Goal: Connect with others: Establish contact or relationships with other users

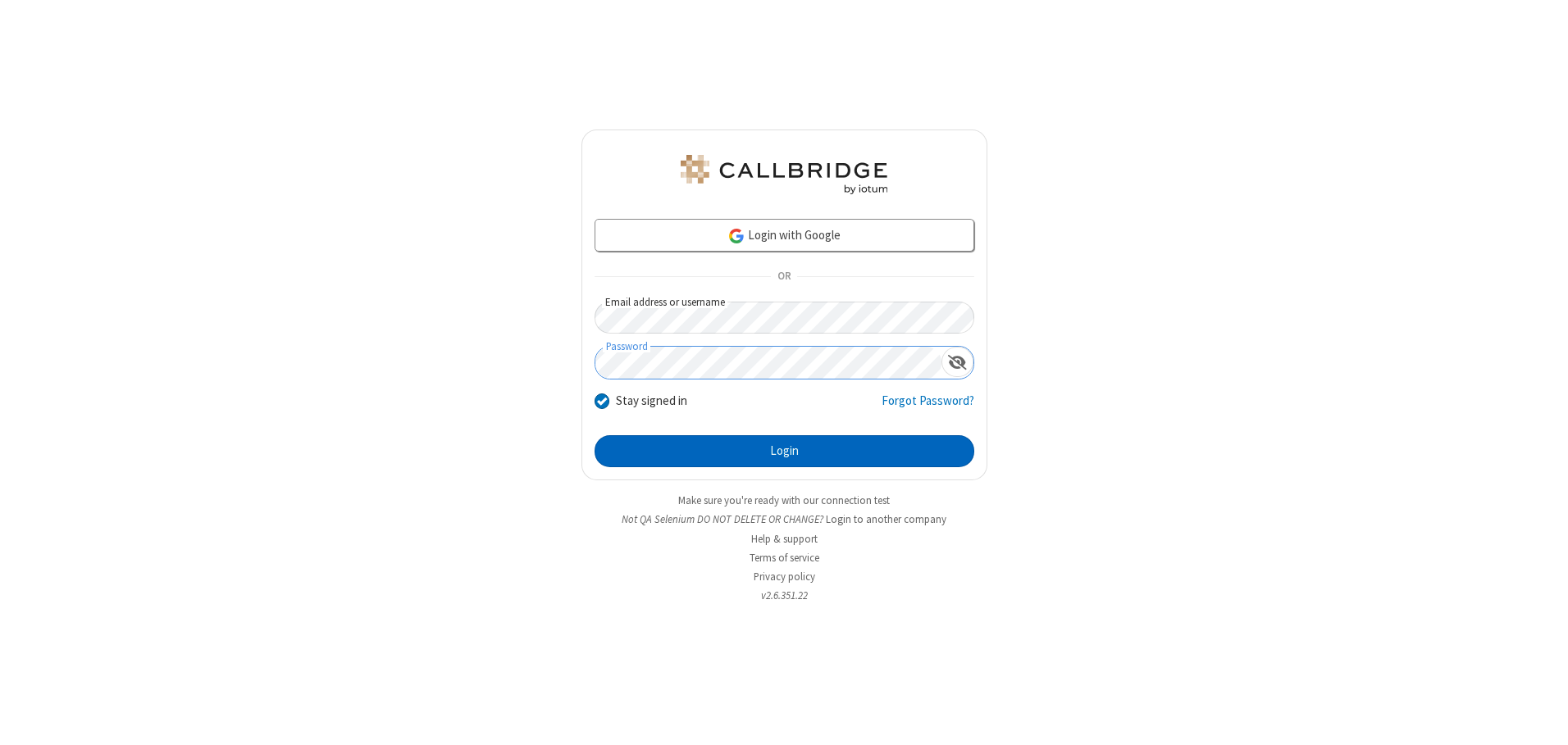
click at [784, 451] on button "Login" at bounding box center [784, 452] width 379 height 33
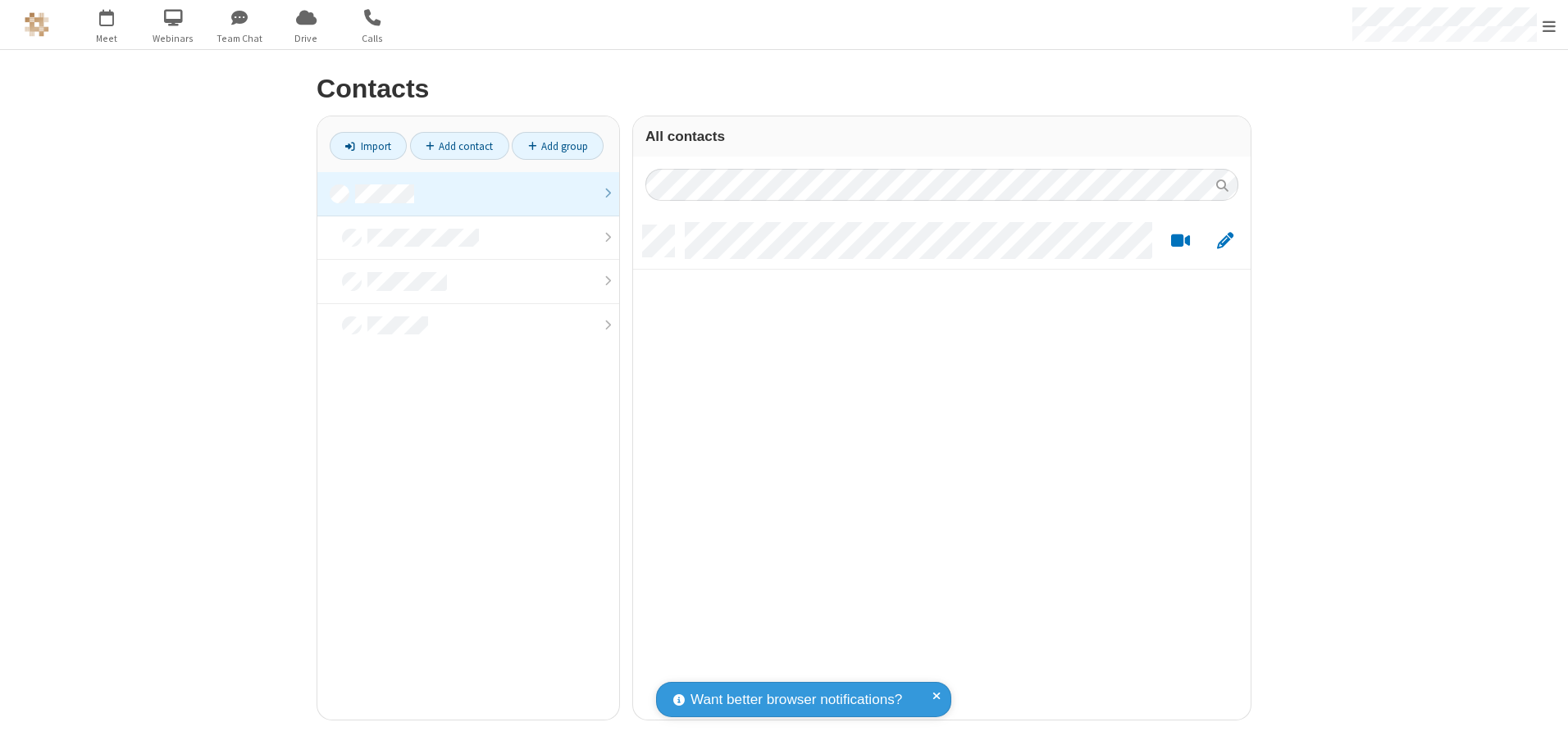
scroll to position [494, 605]
click at [468, 193] on link at bounding box center [467, 194] width 302 height 44
click at [459, 146] on link "Add contact" at bounding box center [460, 146] width 100 height 28
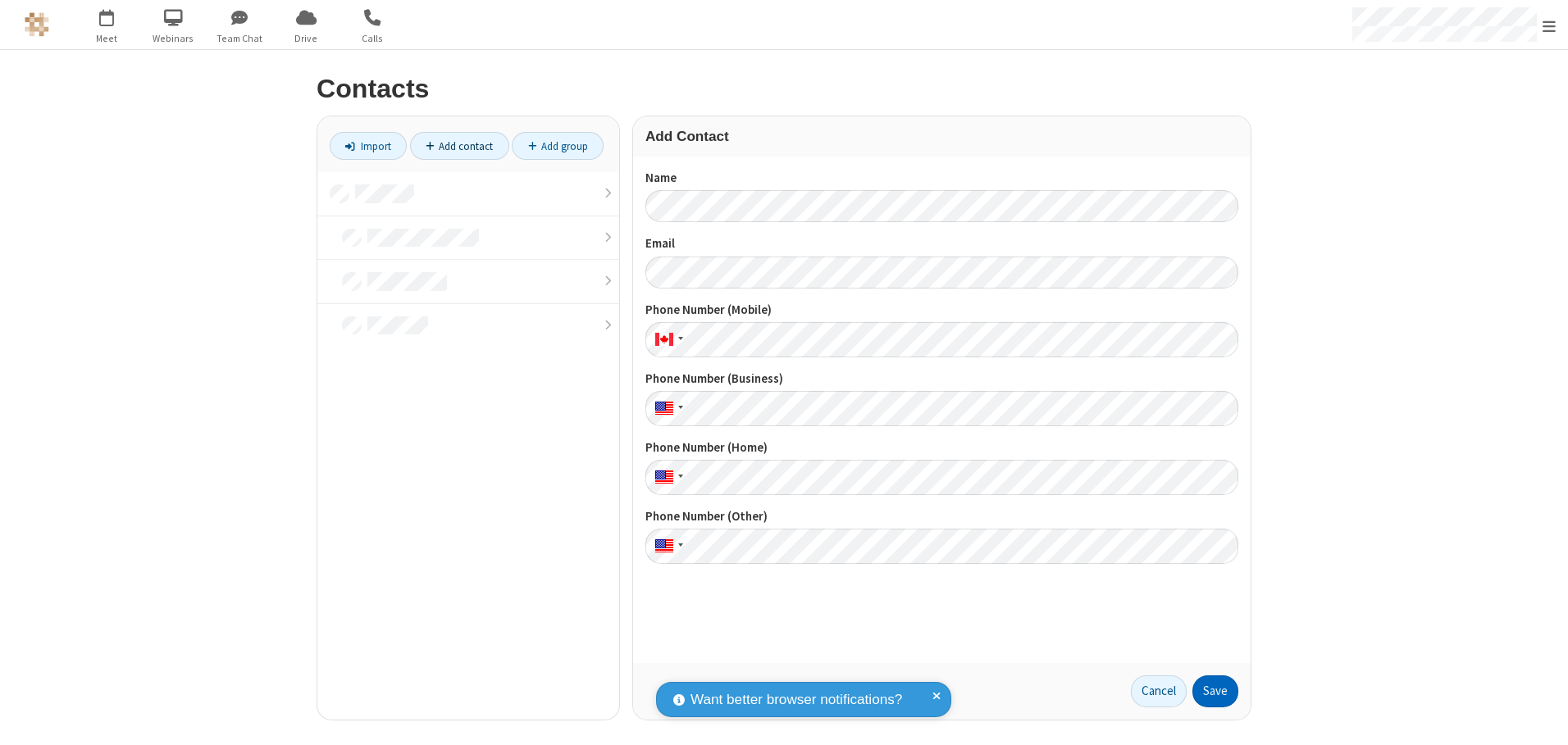
click at [1216, 691] on button "Save" at bounding box center [1216, 692] width 46 height 33
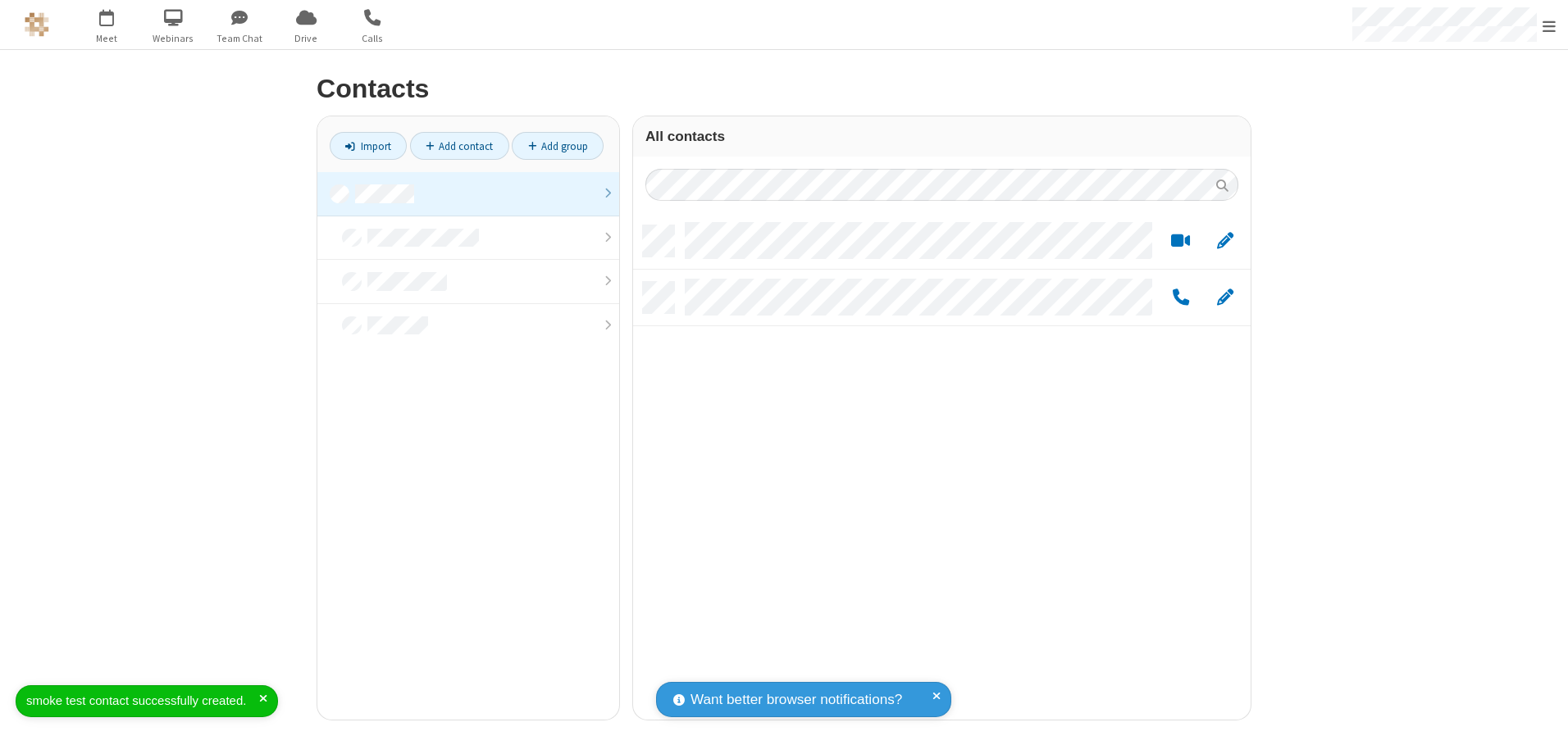
scroll to position [494, 605]
